Goal: Task Accomplishment & Management: Manage account settings

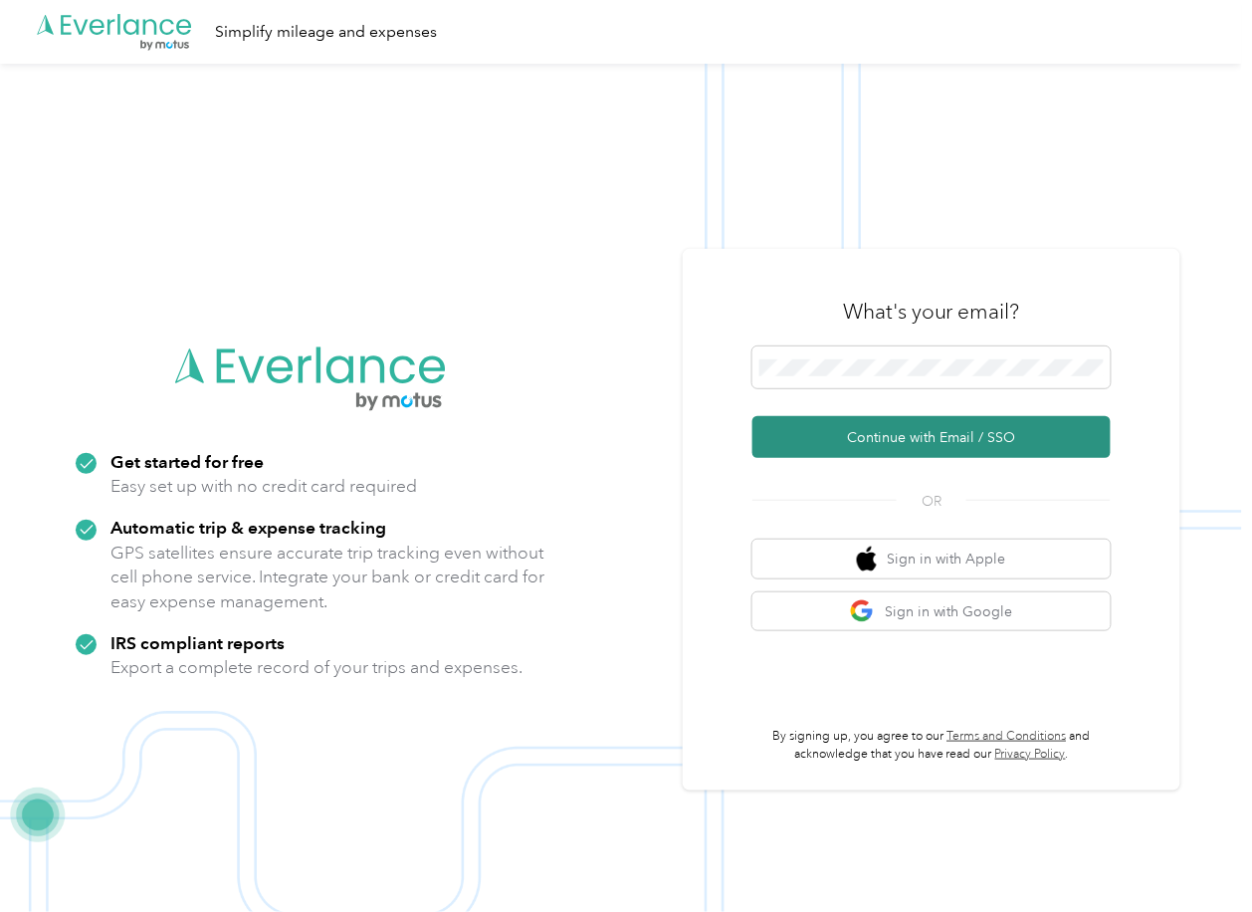
click at [814, 432] on button "Continue with Email / SSO" at bounding box center [931, 437] width 358 height 42
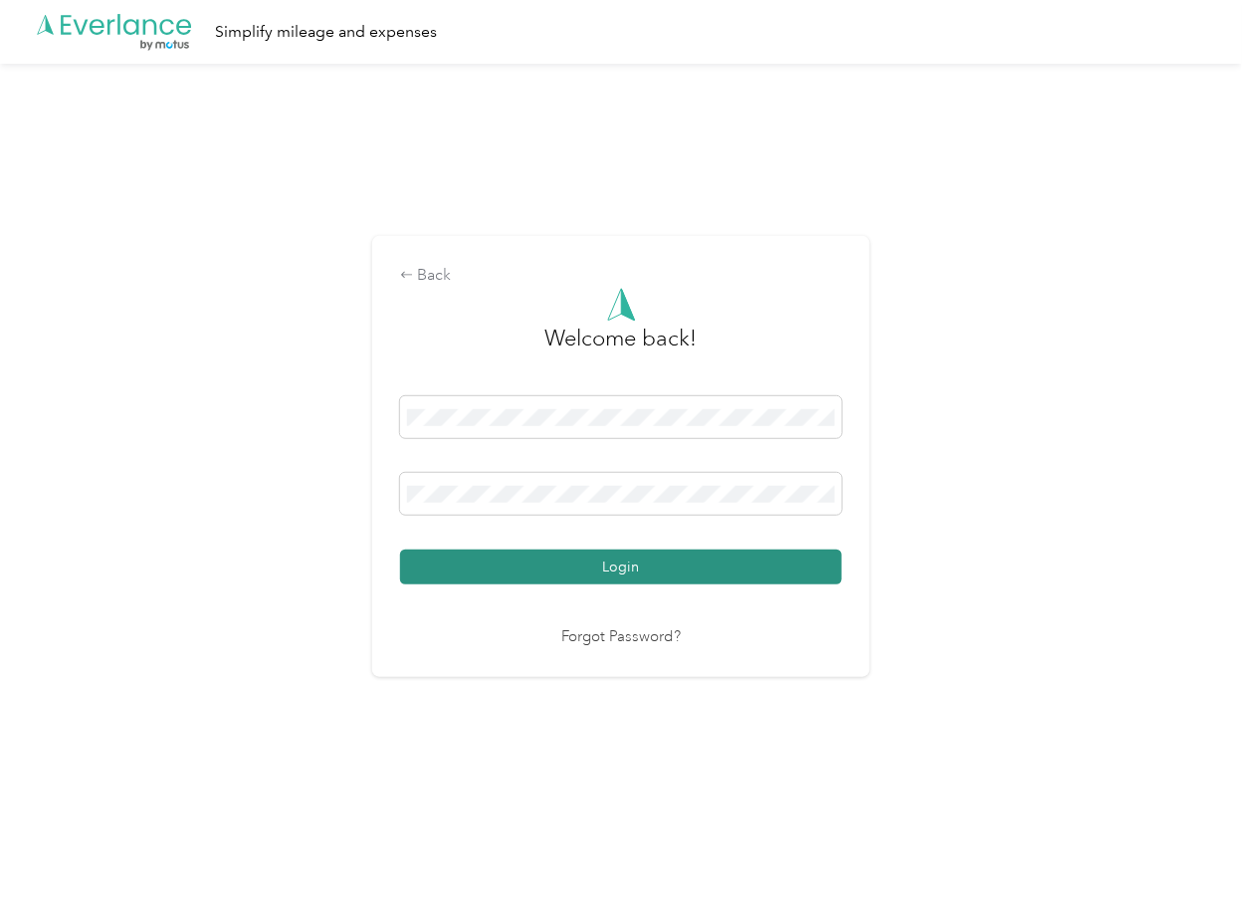
click at [534, 550] on button "Login" at bounding box center [621, 566] width 442 height 35
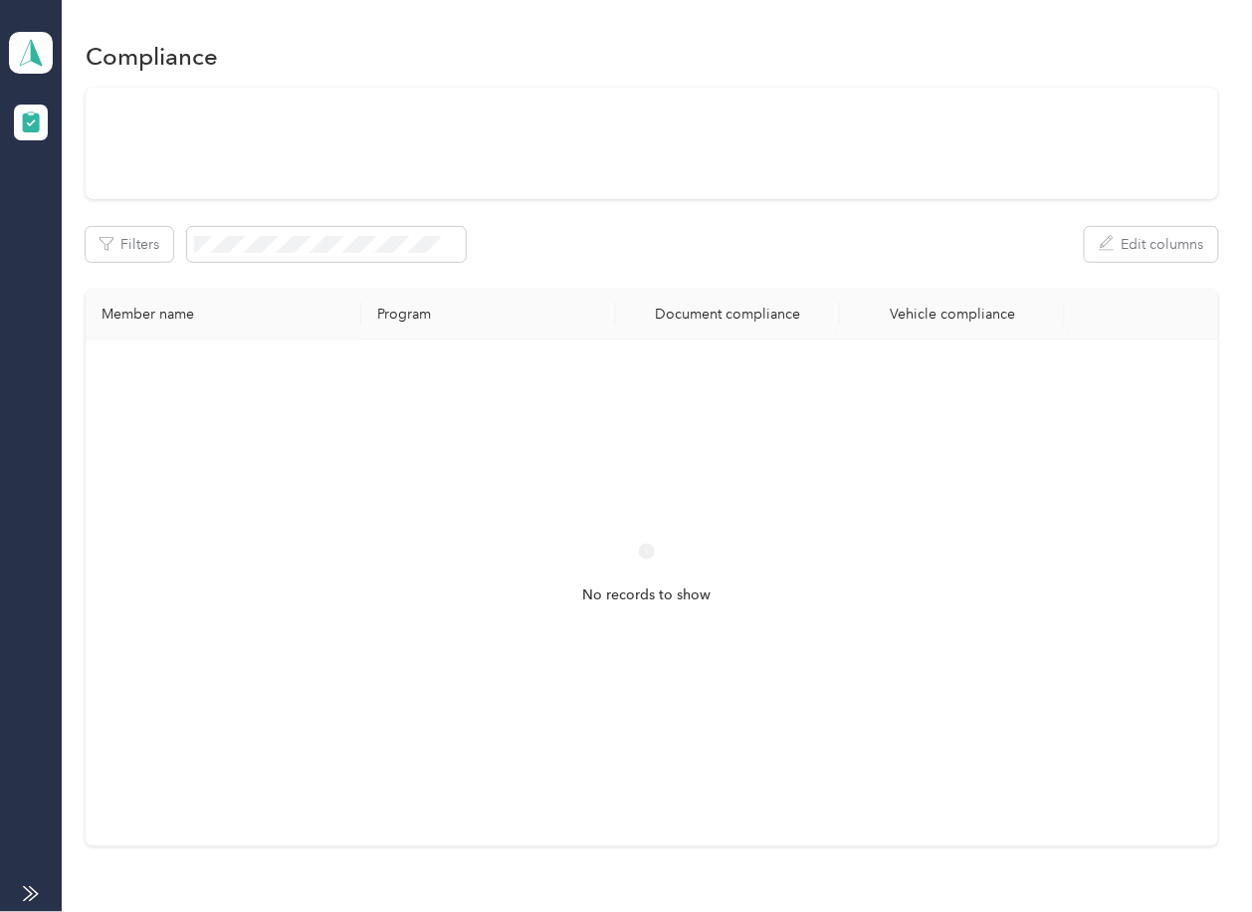
drag, startPoint x: 648, startPoint y: 371, endPoint x: 563, endPoint y: 325, distance: 96.2
click at [649, 339] on th "Document compliance" at bounding box center [728, 315] width 224 height 50
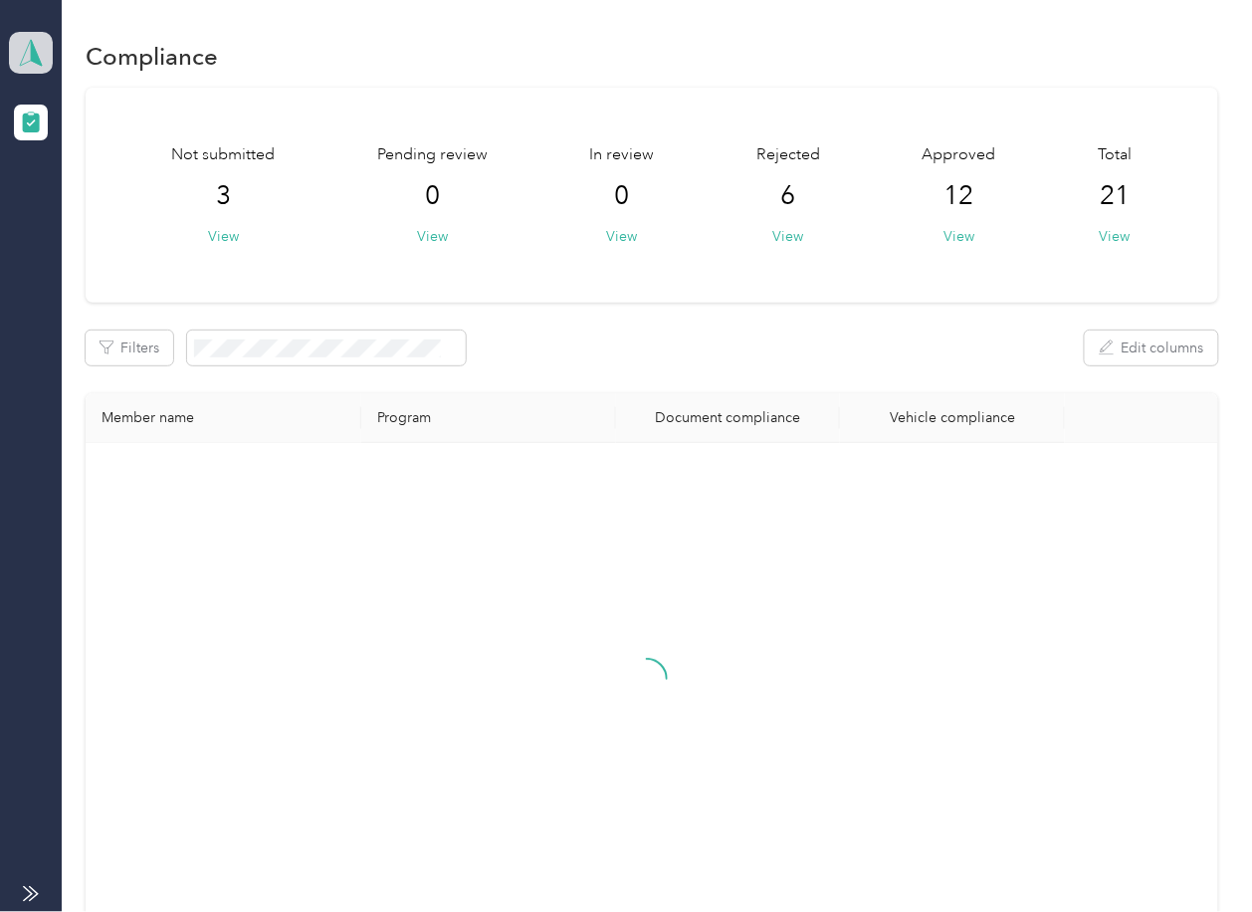
click at [22, 44] on icon at bounding box center [31, 53] width 30 height 28
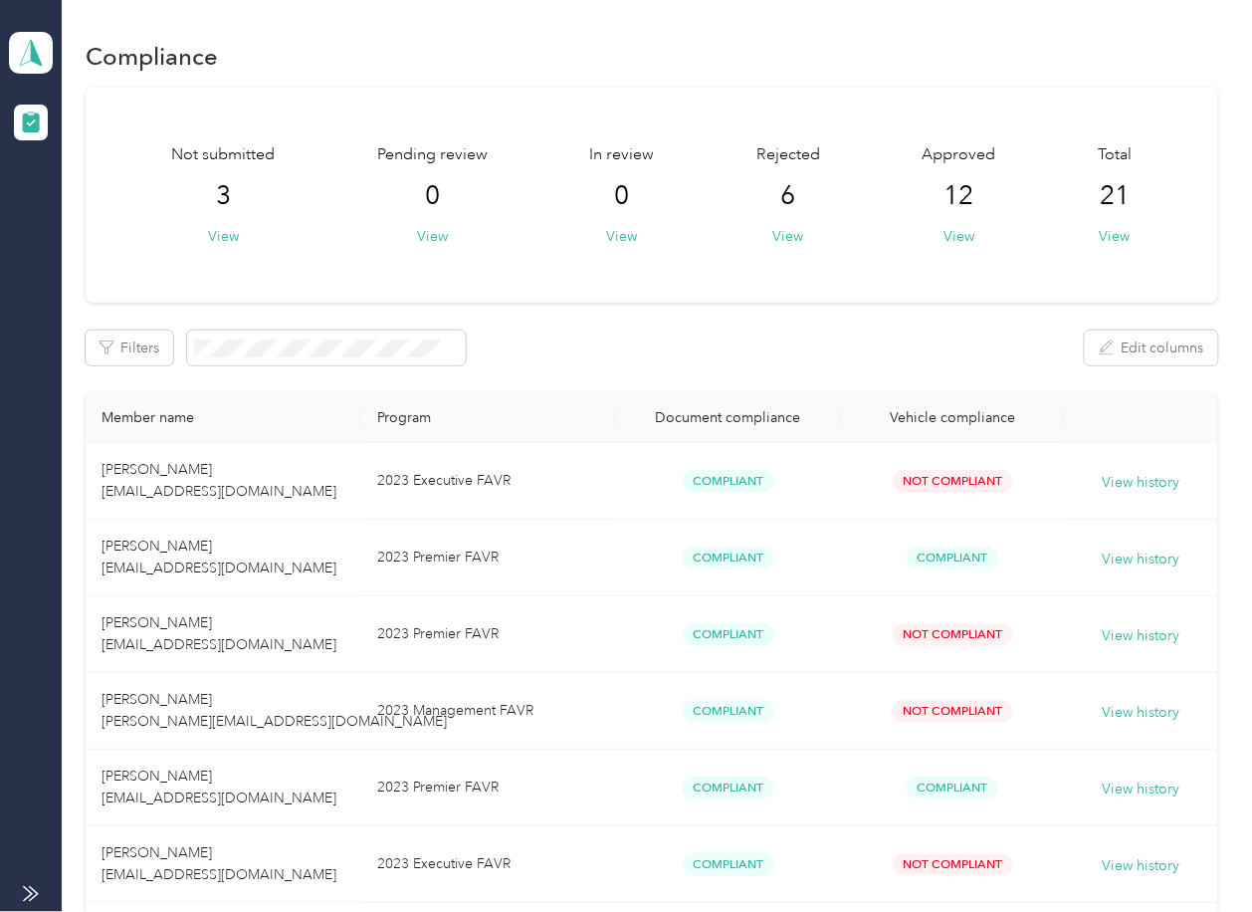
click at [80, 214] on div "Log out" at bounding box center [64, 208] width 77 height 21
